Goal: Task Accomplishment & Management: Manage account settings

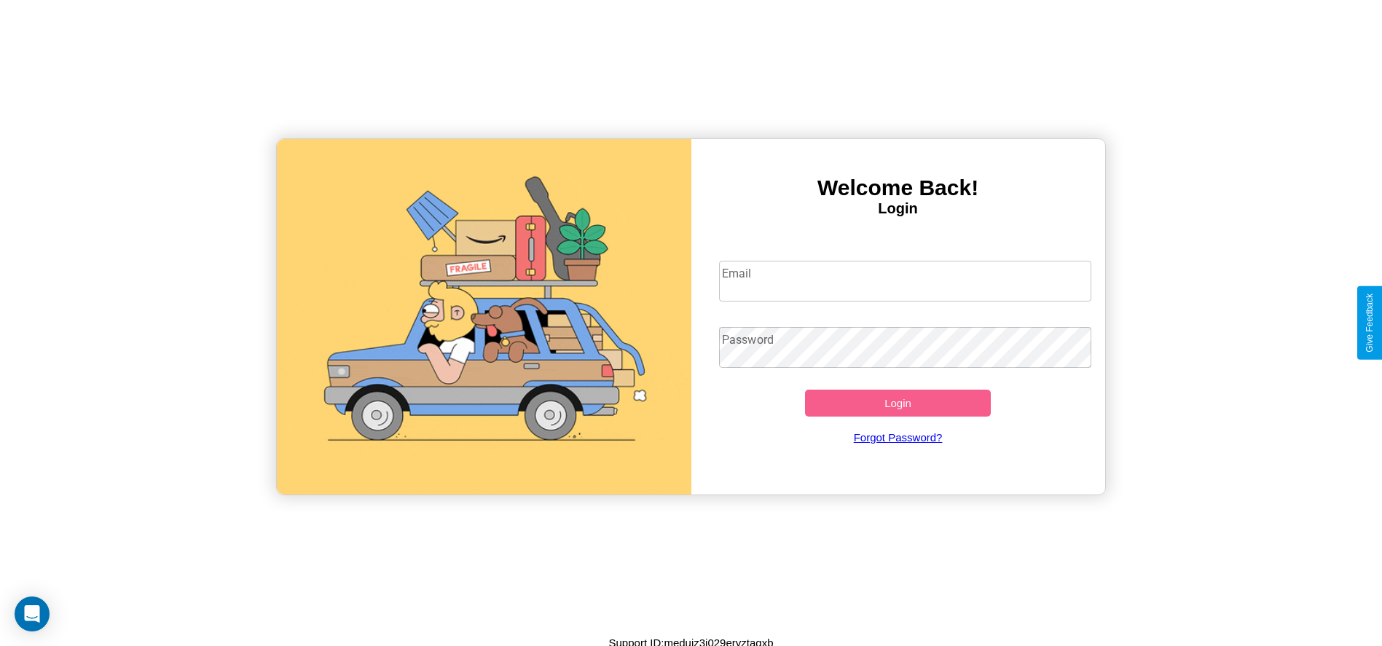
click at [905, 281] on input "Email" at bounding box center [905, 281] width 372 height 41
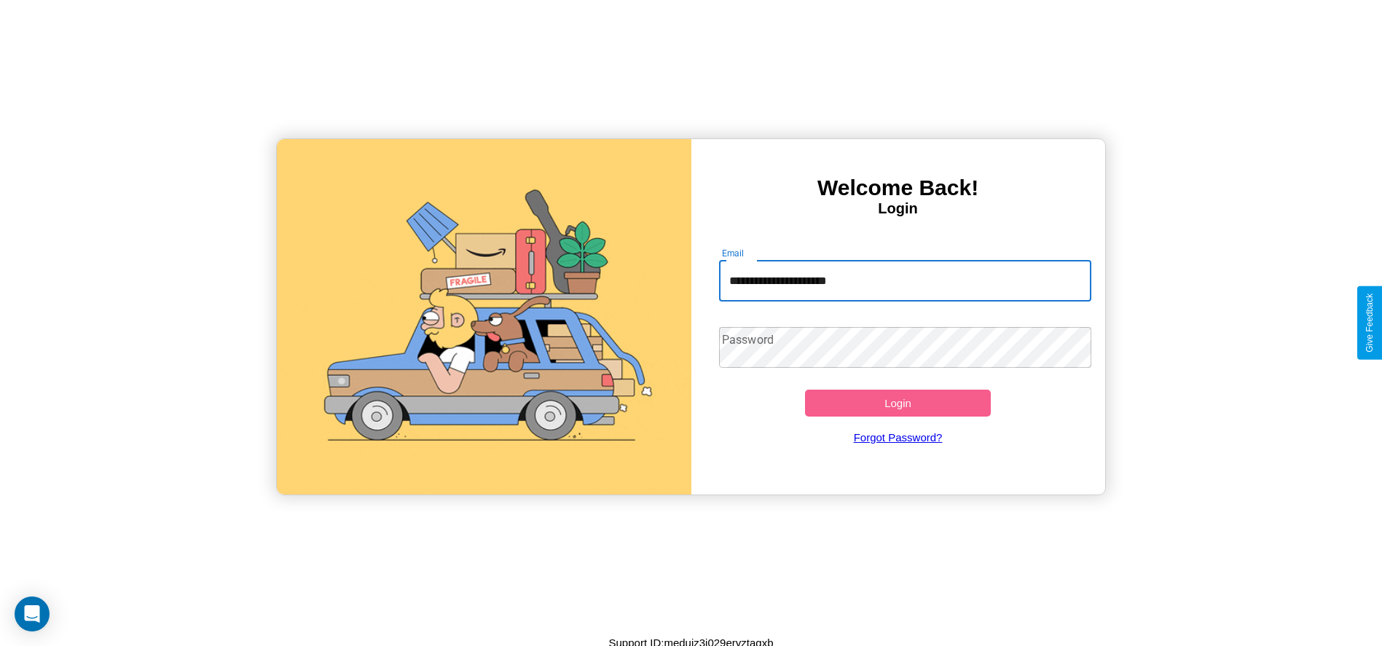
type input "**********"
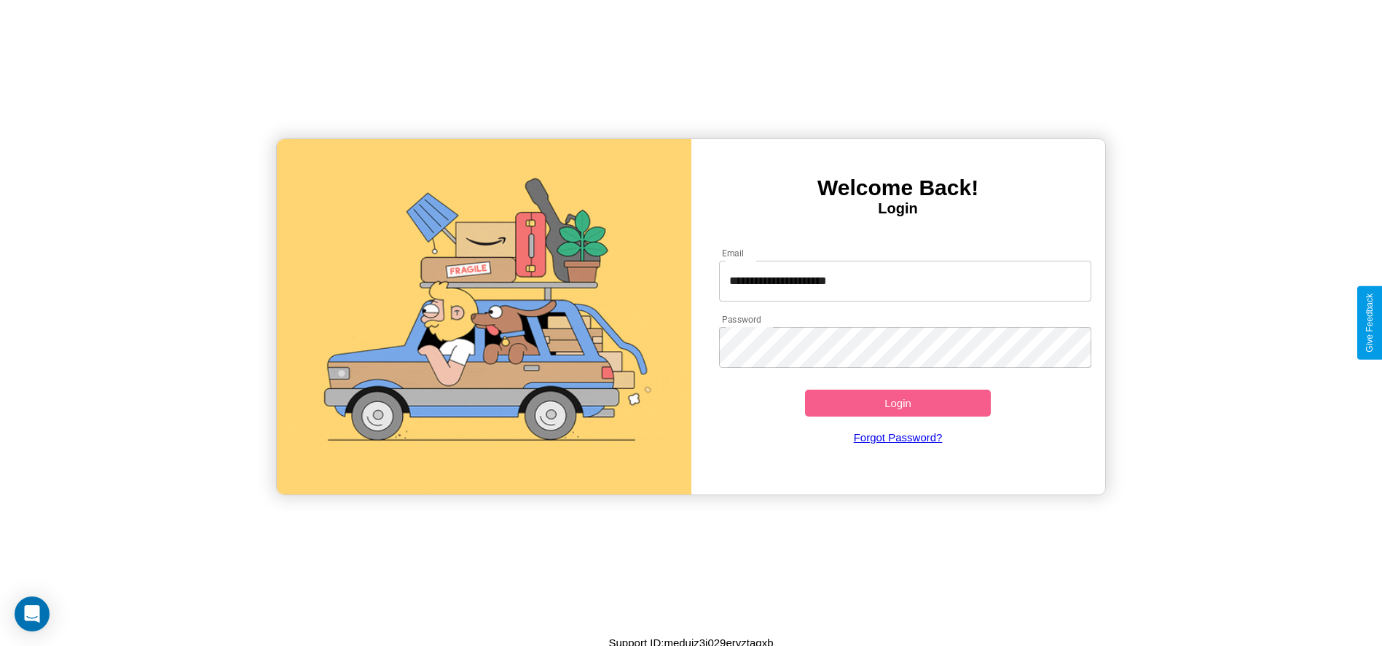
click at [898, 403] on button "Login" at bounding box center [898, 403] width 187 height 27
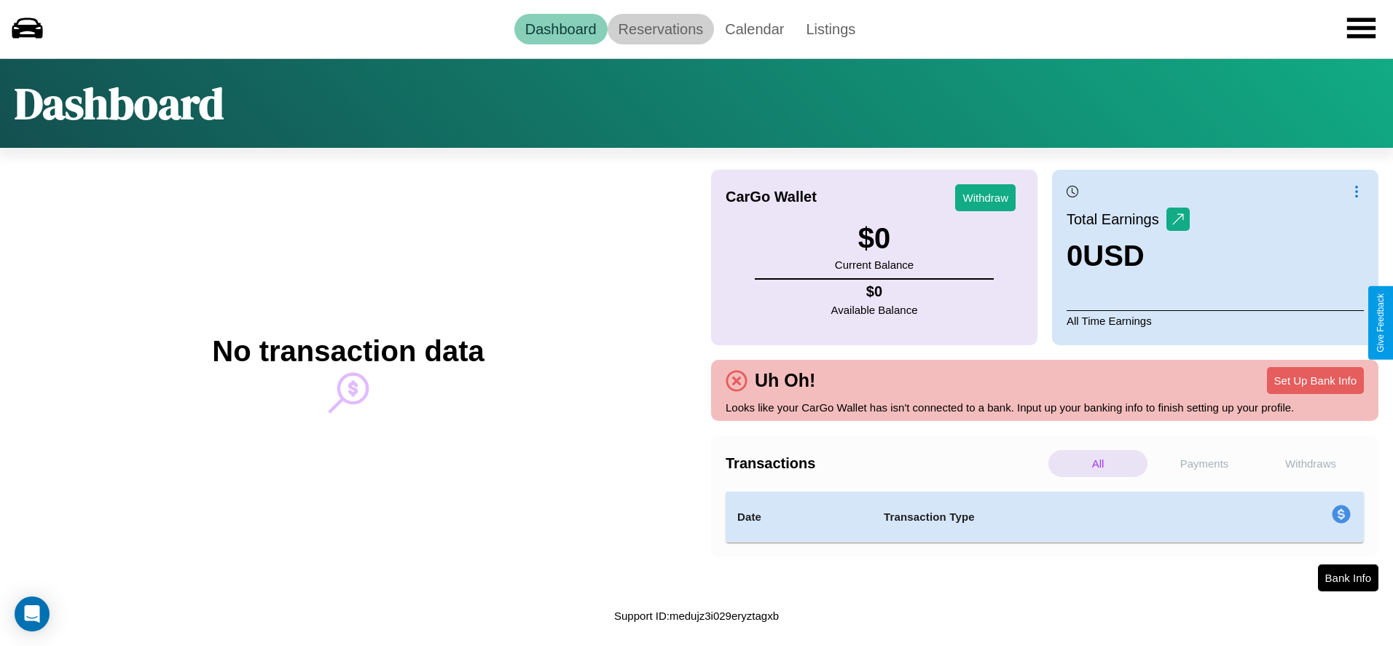
click at [660, 28] on link "Reservations" at bounding box center [661, 29] width 107 height 31
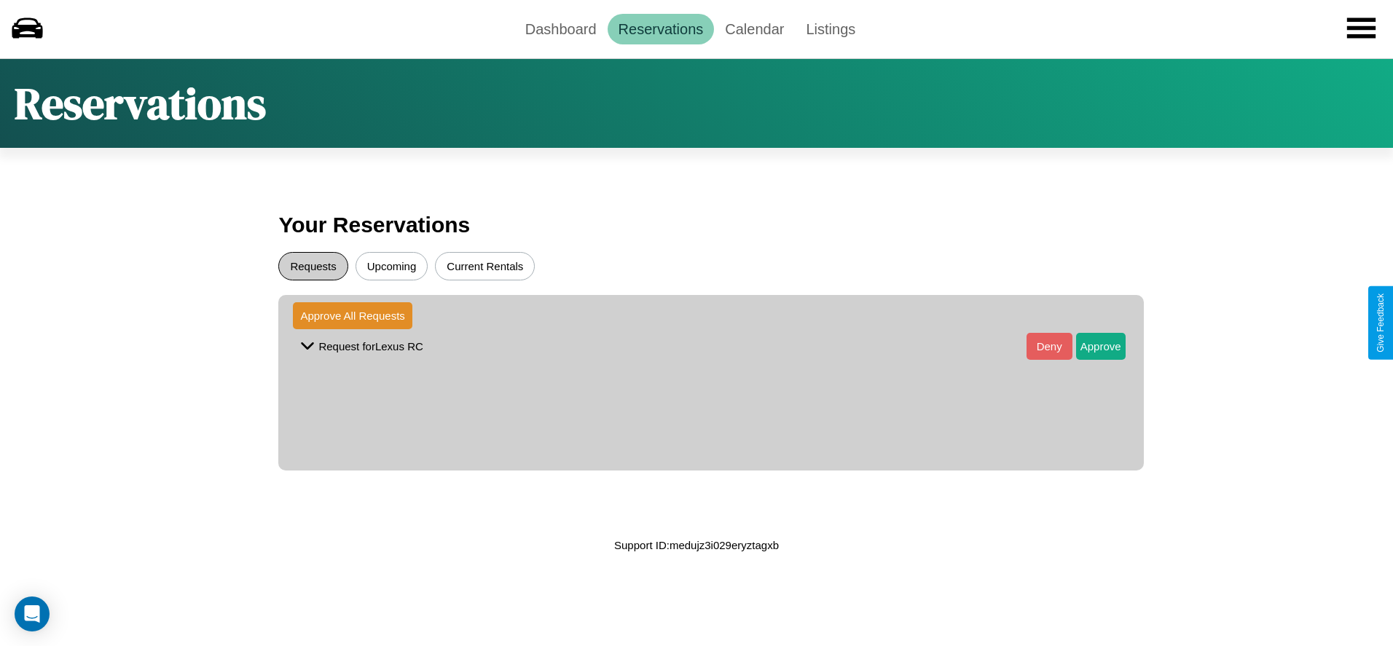
click at [313, 266] on button "Requests" at bounding box center [312, 266] width 69 height 28
click at [1089, 346] on button "Approve" at bounding box center [1101, 346] width 50 height 27
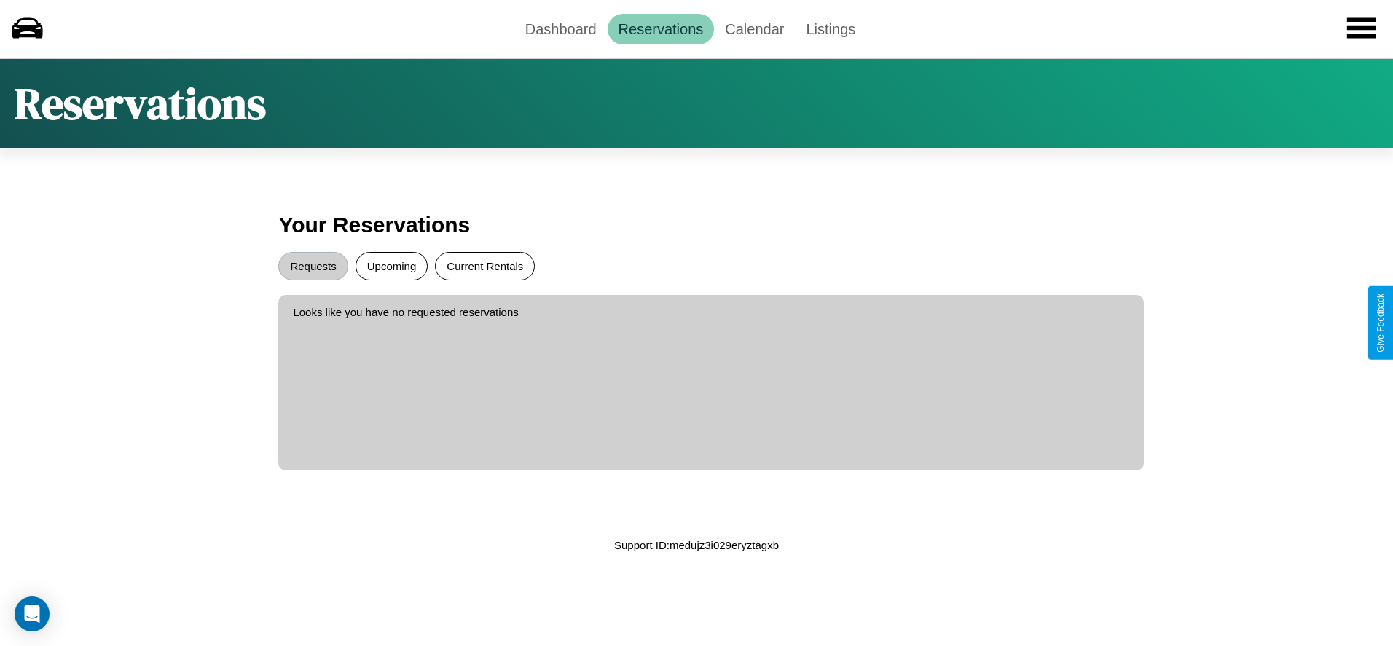
click at [485, 266] on button "Current Rentals" at bounding box center [485, 266] width 100 height 28
click at [754, 28] on link "Calendar" at bounding box center [754, 29] width 81 height 31
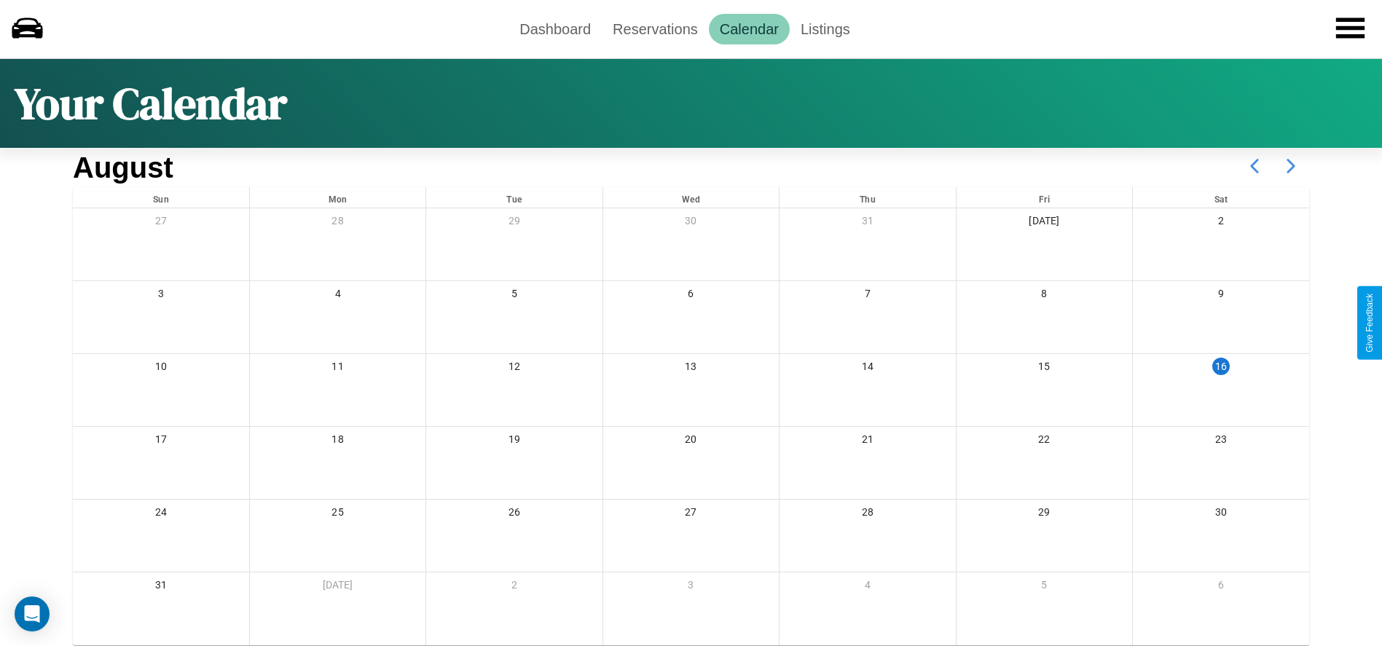
click at [1291, 166] on icon at bounding box center [1291, 166] width 36 height 36
